Goal: Task Accomplishment & Management: Manage account settings

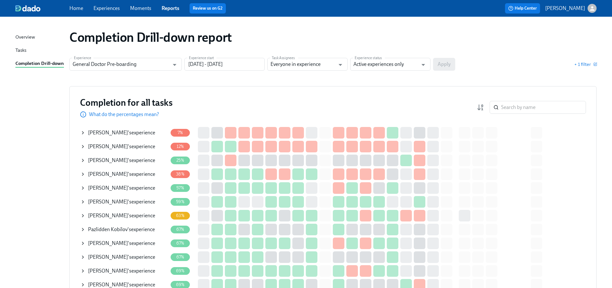
click at [85, 202] on icon at bounding box center [82, 201] width 5 height 5
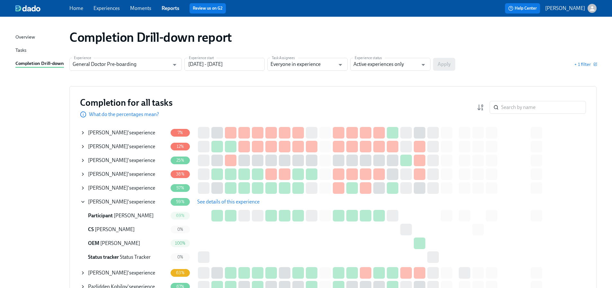
click at [205, 201] on span "See details of this experience" at bounding box center [228, 202] width 62 height 6
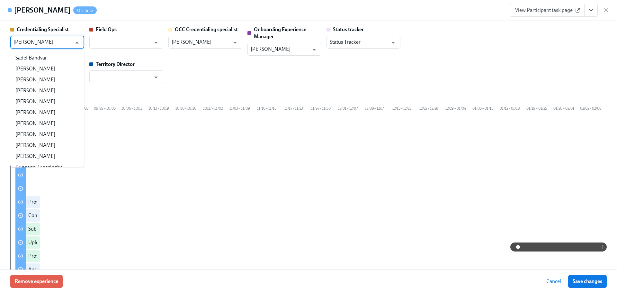
scroll to position [75567, 0]
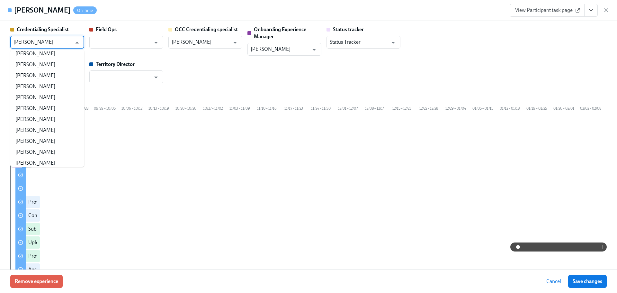
drag, startPoint x: 66, startPoint y: 42, endPoint x: 12, endPoint y: 42, distance: 54.3
click at [12, 42] on div "Linda Alferez-Guzman ​" at bounding box center [47, 42] width 74 height 13
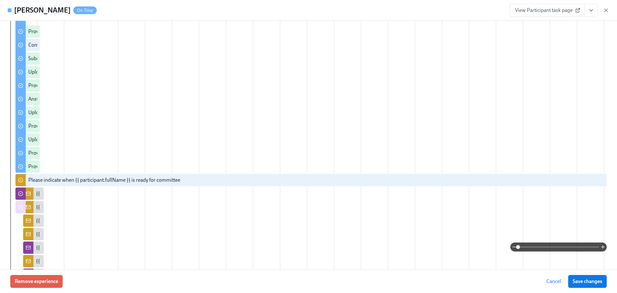
scroll to position [32, 0]
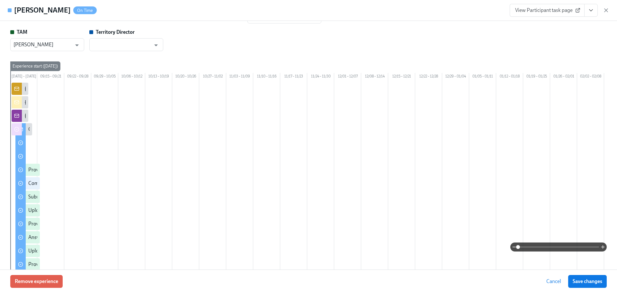
click at [545, 8] on span "View Participant task page" at bounding box center [547, 10] width 64 height 6
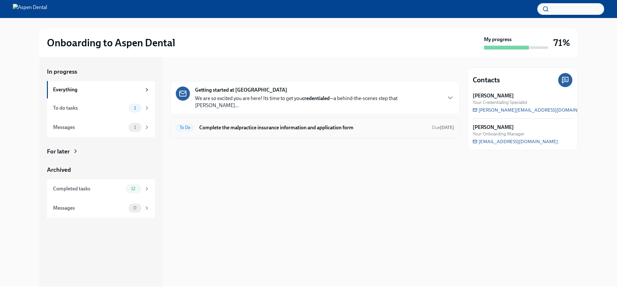
click at [313, 124] on h6 "Complete the malpractice insurance information and application form" at bounding box center [312, 127] width 227 height 7
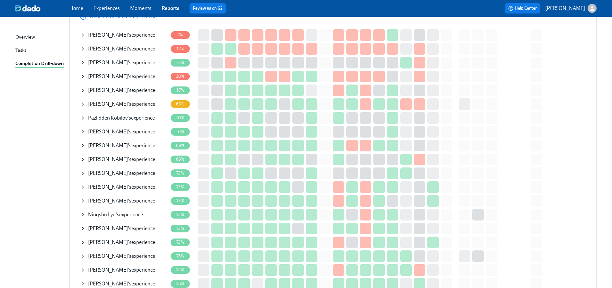
scroll to position [32, 0]
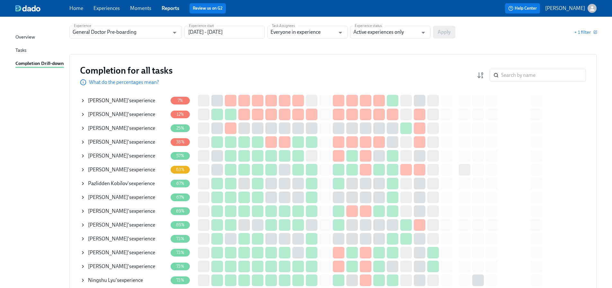
click at [116, 6] on link "Experiences" at bounding box center [107, 8] width 26 height 6
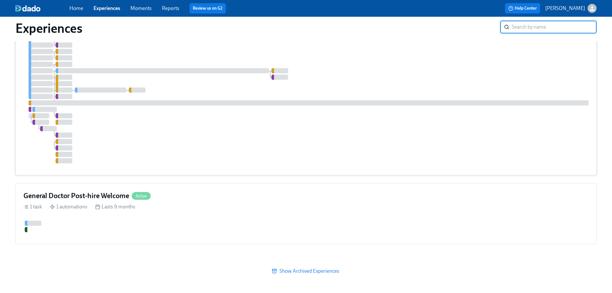
scroll to position [86, 0]
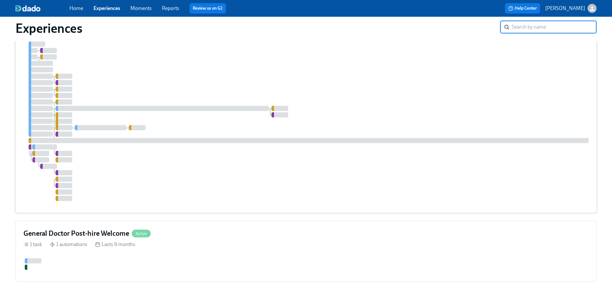
click at [297, 124] on div at bounding box center [387, 105] width 729 height 192
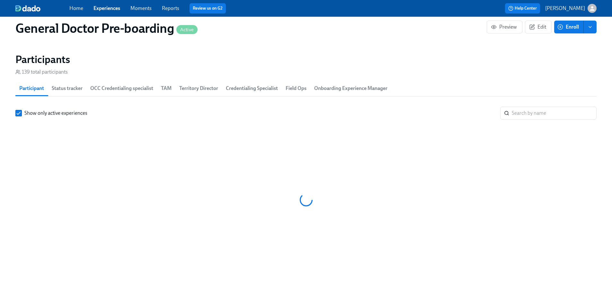
scroll to position [0, 14441]
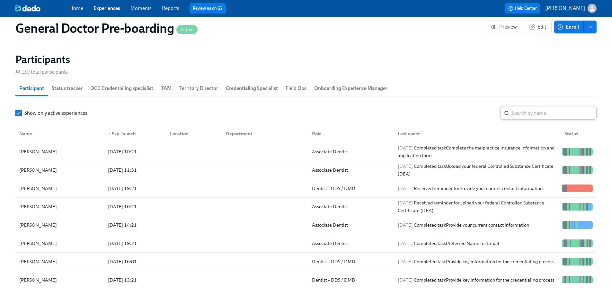
click at [554, 120] on input "search" at bounding box center [554, 113] width 85 height 13
paste input "[PERSON_NAME]"
type input "[PERSON_NAME]"
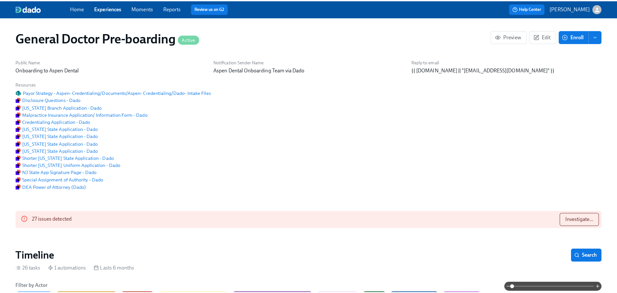
scroll to position [922, 0]
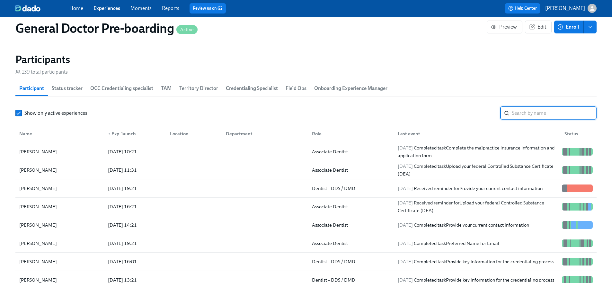
click at [564, 120] on input "search" at bounding box center [554, 113] width 85 height 13
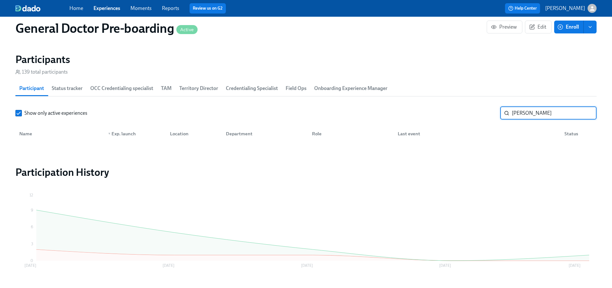
type input "[PERSON_NAME]"
click at [591, 31] on button "enroll" at bounding box center [590, 27] width 13 height 13
click at [580, 42] on span "Enroll manually" at bounding box center [573, 42] width 37 height 7
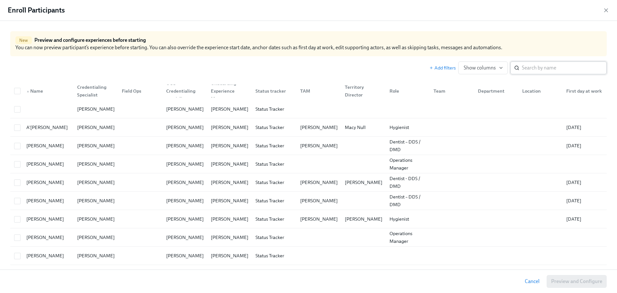
click at [541, 68] on input "search" at bounding box center [564, 67] width 85 height 13
paste input "[PERSON_NAME]"
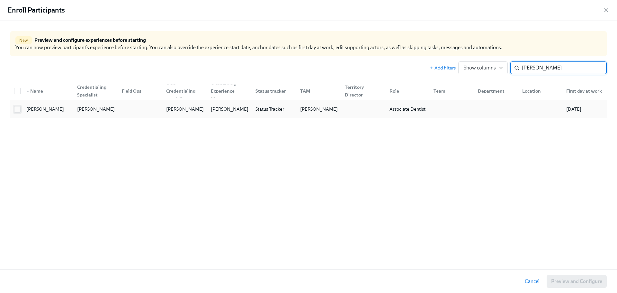
type input "[PERSON_NAME]"
click at [19, 112] on input "checkbox" at bounding box center [17, 109] width 6 height 6
checkbox input "true"
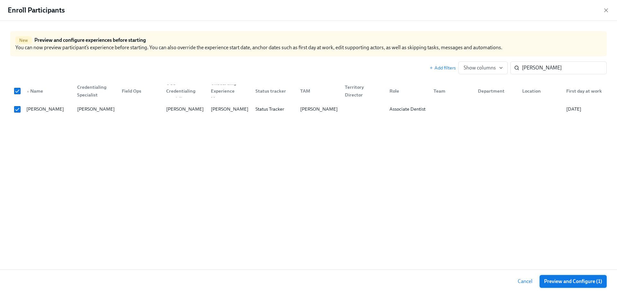
click at [589, 280] on span "Preview and Configure (1)" at bounding box center [573, 281] width 58 height 6
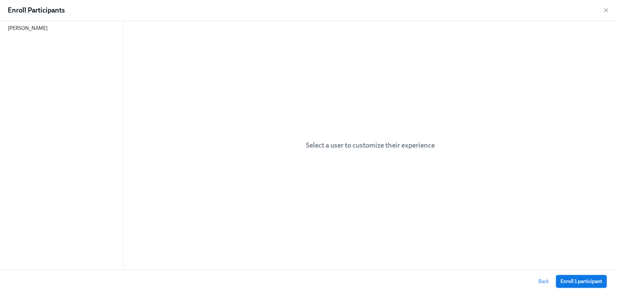
click at [585, 281] on span "Enroll 1 participant" at bounding box center [581, 281] width 42 height 6
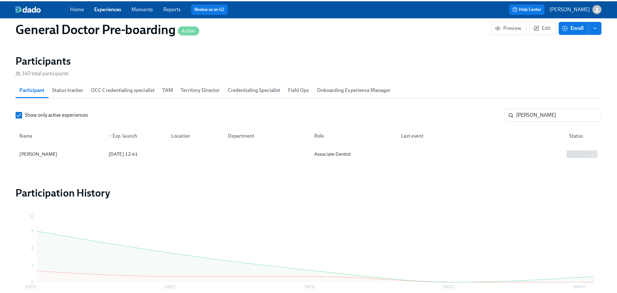
scroll to position [0, 14543]
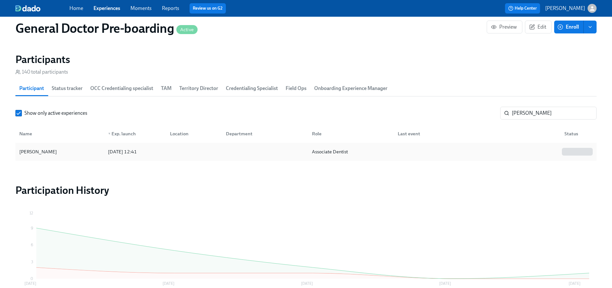
click at [105, 156] on div "[DATE] 12:41" at bounding box center [122, 152] width 34 height 8
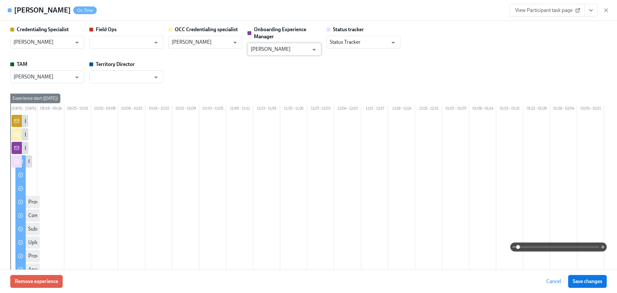
click at [311, 49] on icon "Open" at bounding box center [314, 49] width 9 height 9
click at [284, 69] on li "[PERSON_NAME]" at bounding box center [284, 64] width 74 height 11
type input "[PERSON_NAME]"
click at [583, 280] on span "Save changes" at bounding box center [588, 281] width 30 height 6
type input "[PERSON_NAME]"
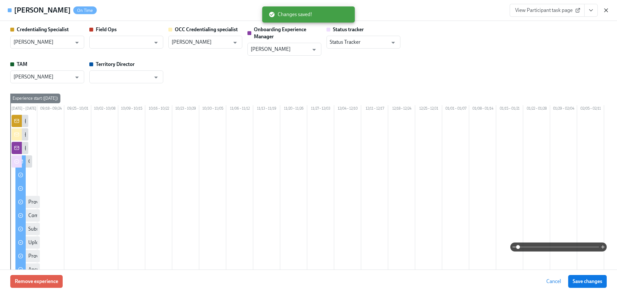
click at [606, 10] on icon "button" at bounding box center [605, 10] width 3 height 3
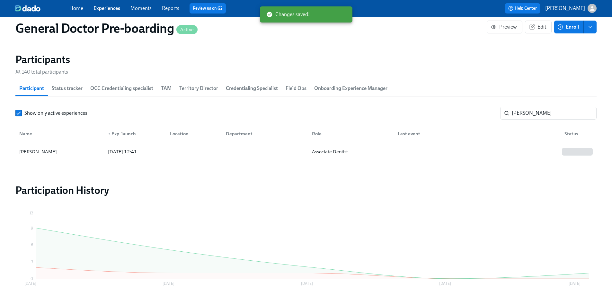
scroll to position [0, 14538]
